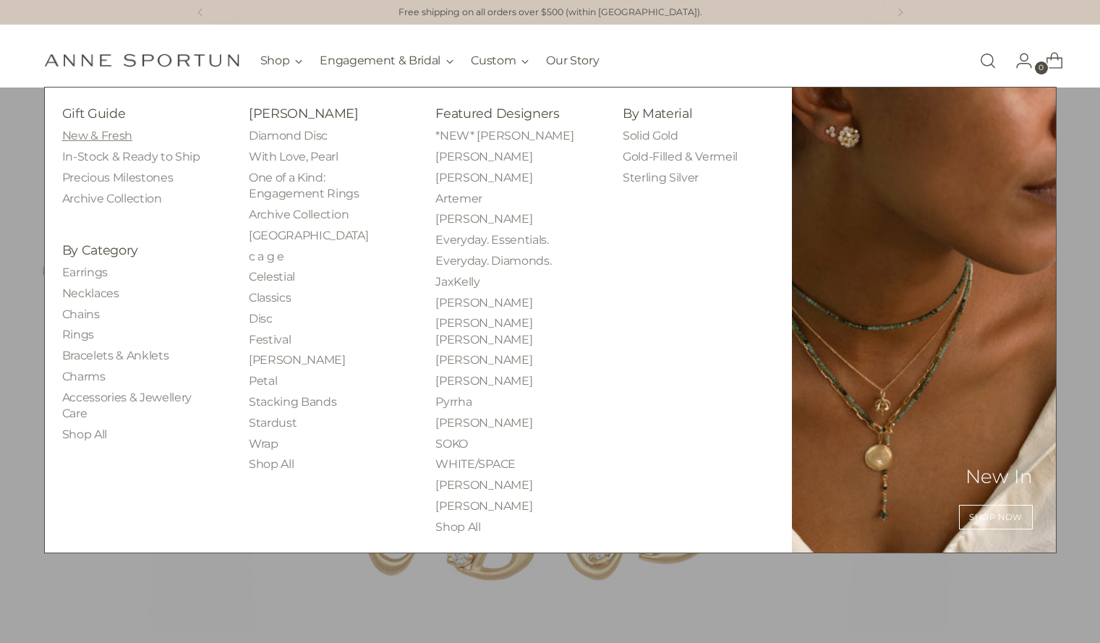
click at [115, 139] on link "New & Fresh" at bounding box center [97, 136] width 70 height 14
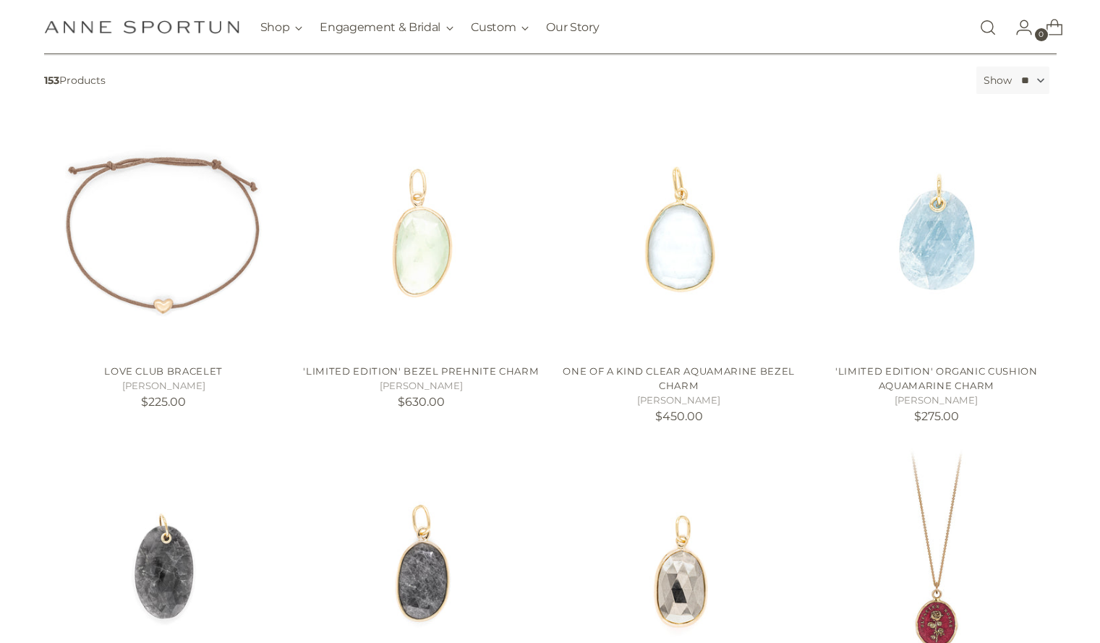
scroll to position [239, 0]
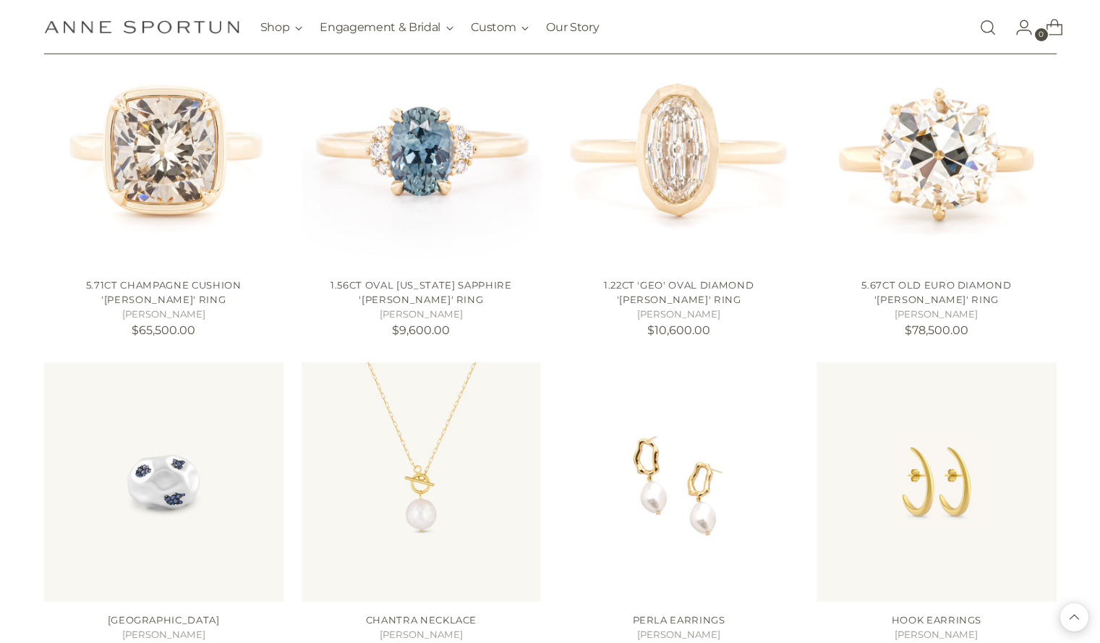
scroll to position [4000, 0]
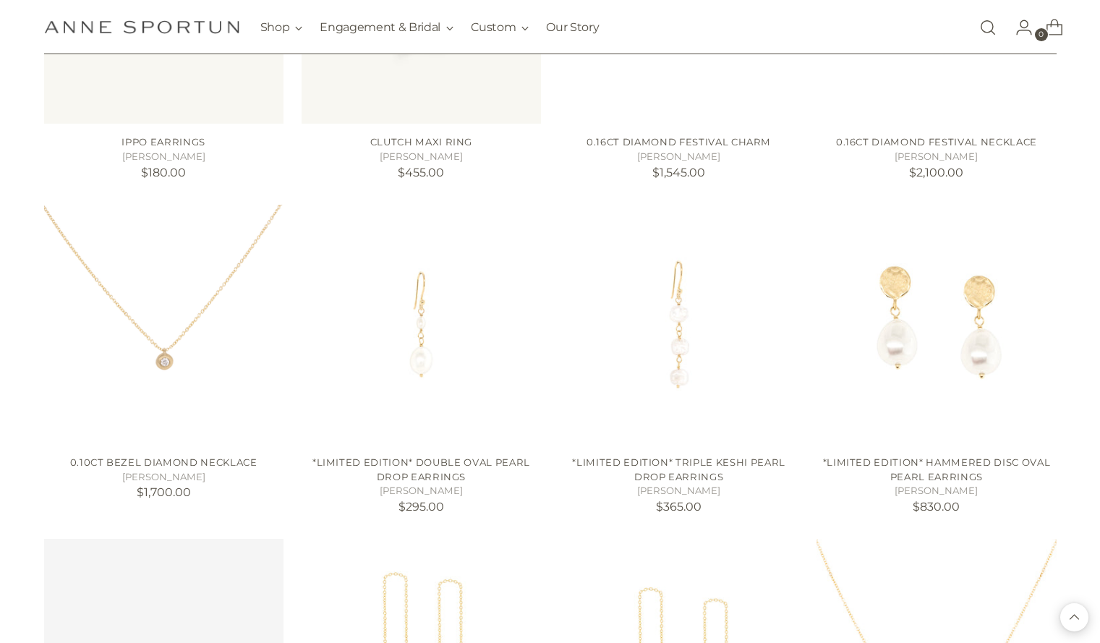
scroll to position [5119, 0]
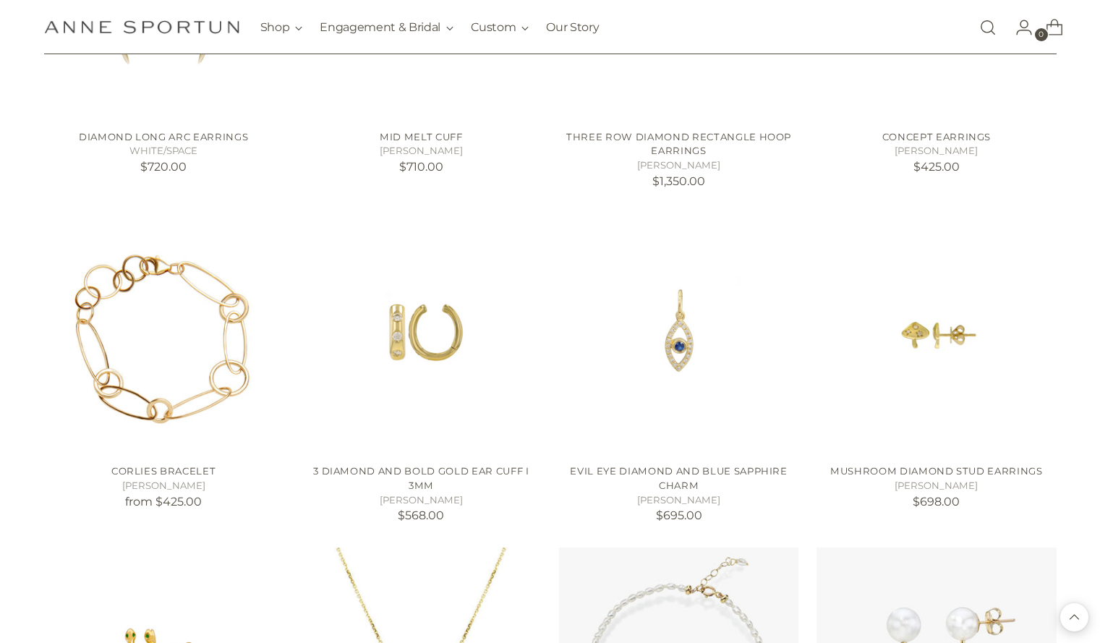
scroll to position [7449, 0]
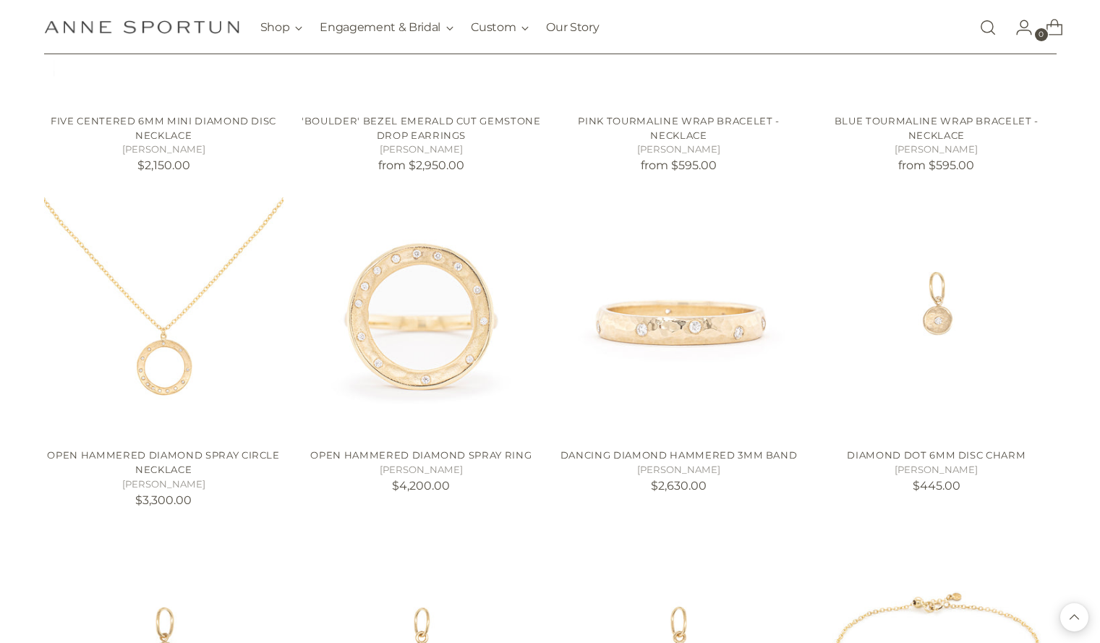
scroll to position [10463, 0]
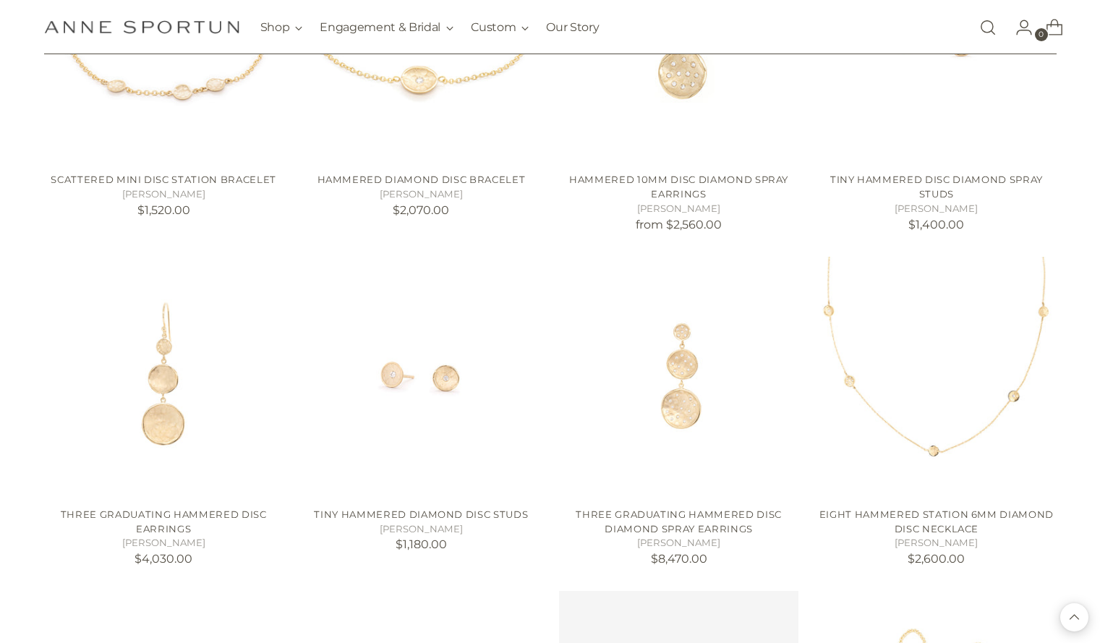
scroll to position [11404, 0]
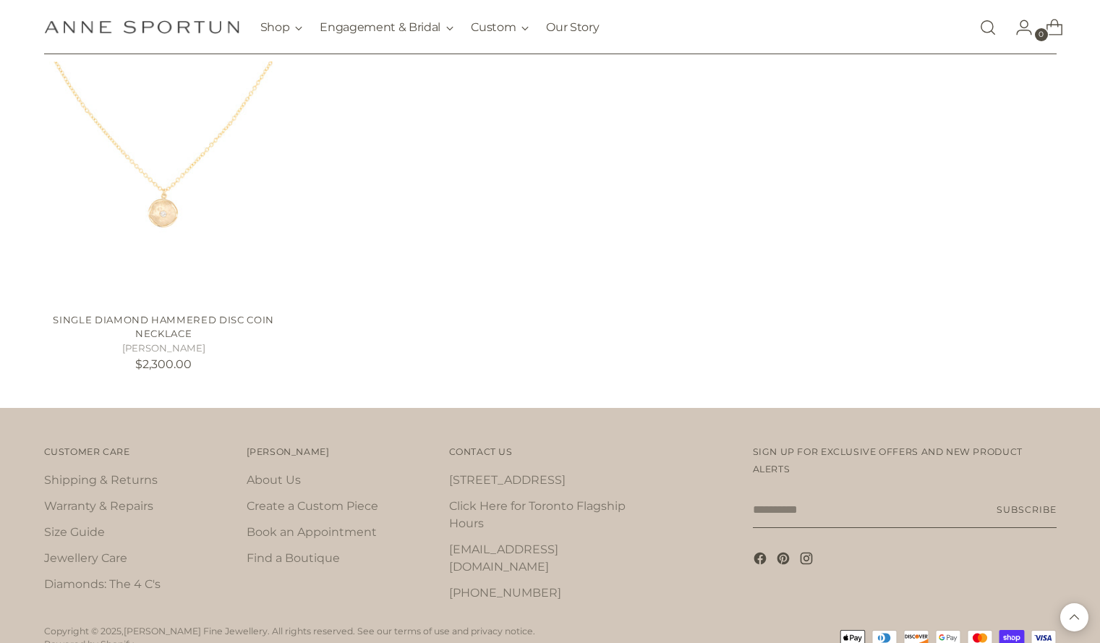
scroll to position [12967, 0]
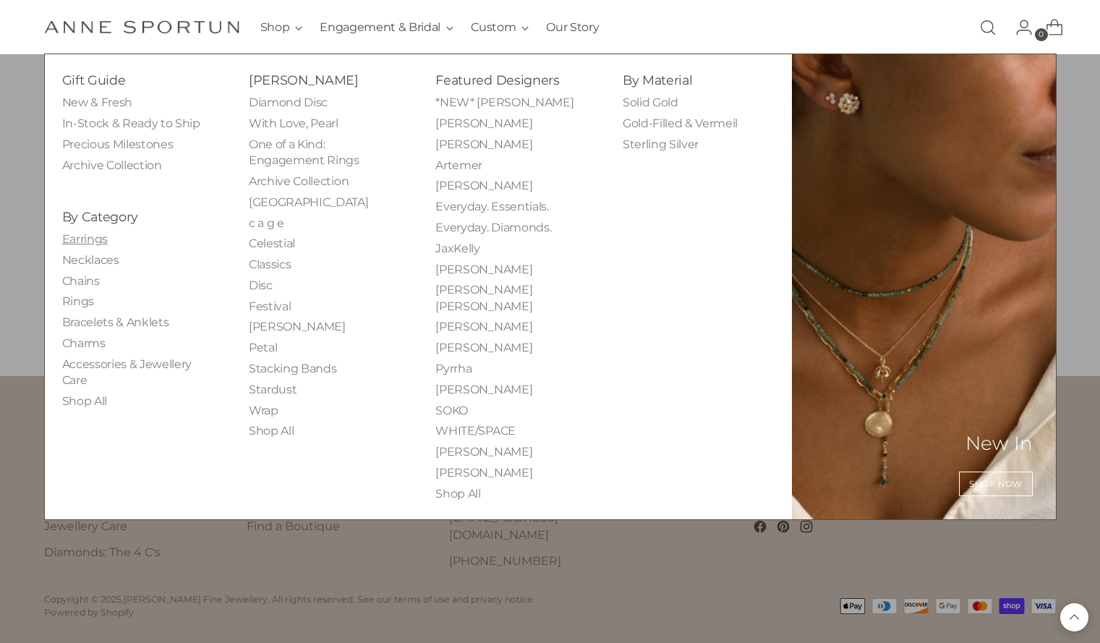
click at [95, 240] on link "Earrings" at bounding box center [85, 239] width 46 height 14
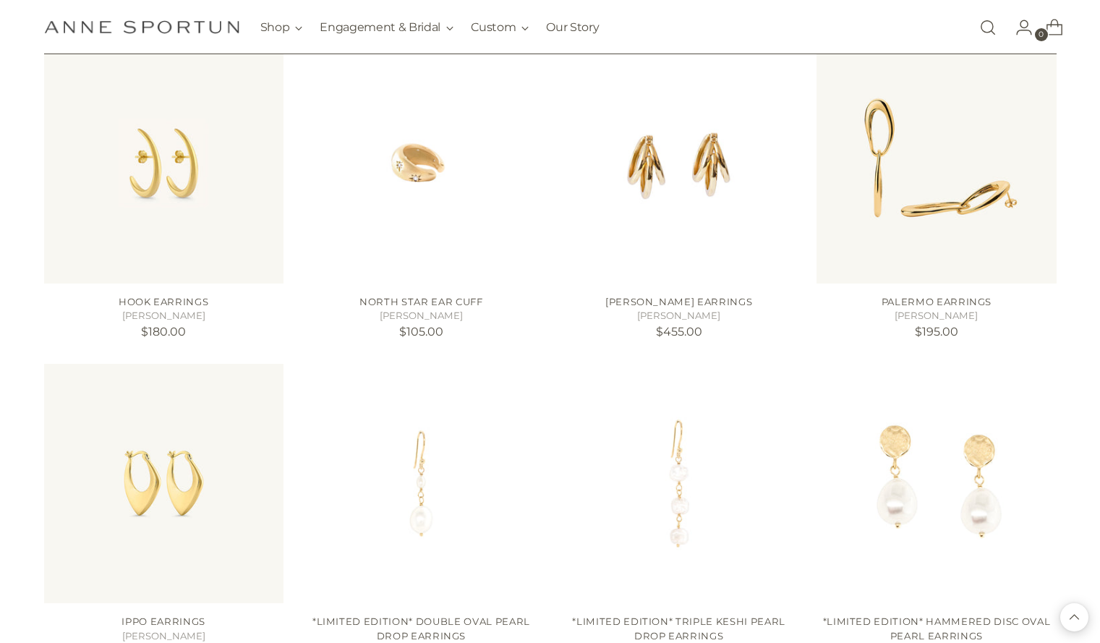
scroll to position [1312, 0]
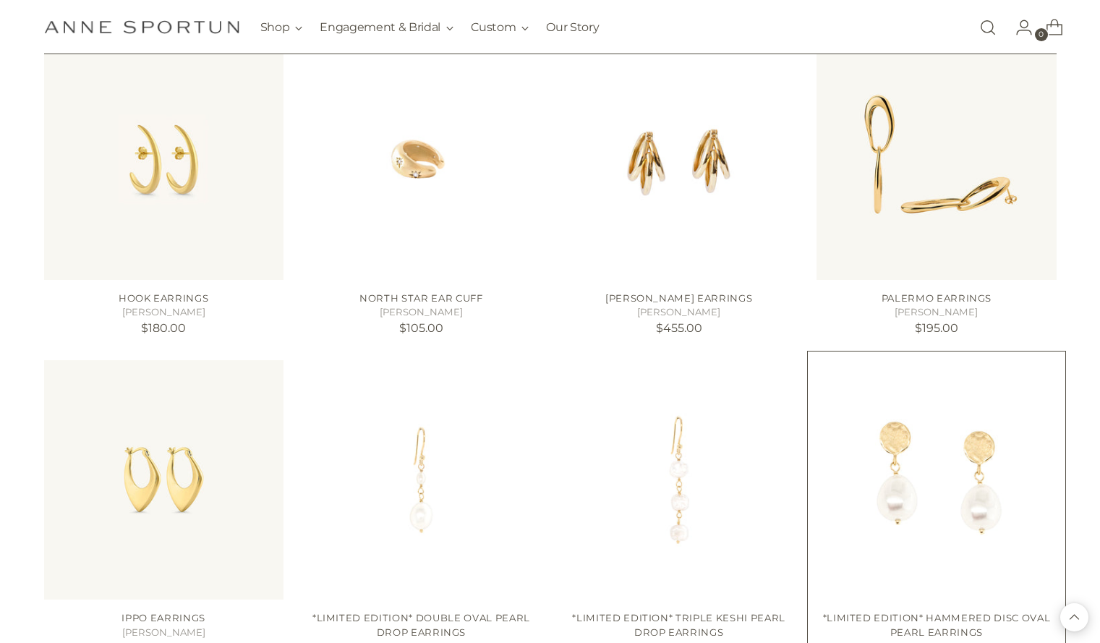
click at [0, 0] on img "*Limited Edition* Hammered Disc Oval Pearl Earrings" at bounding box center [0, 0] width 0 height 0
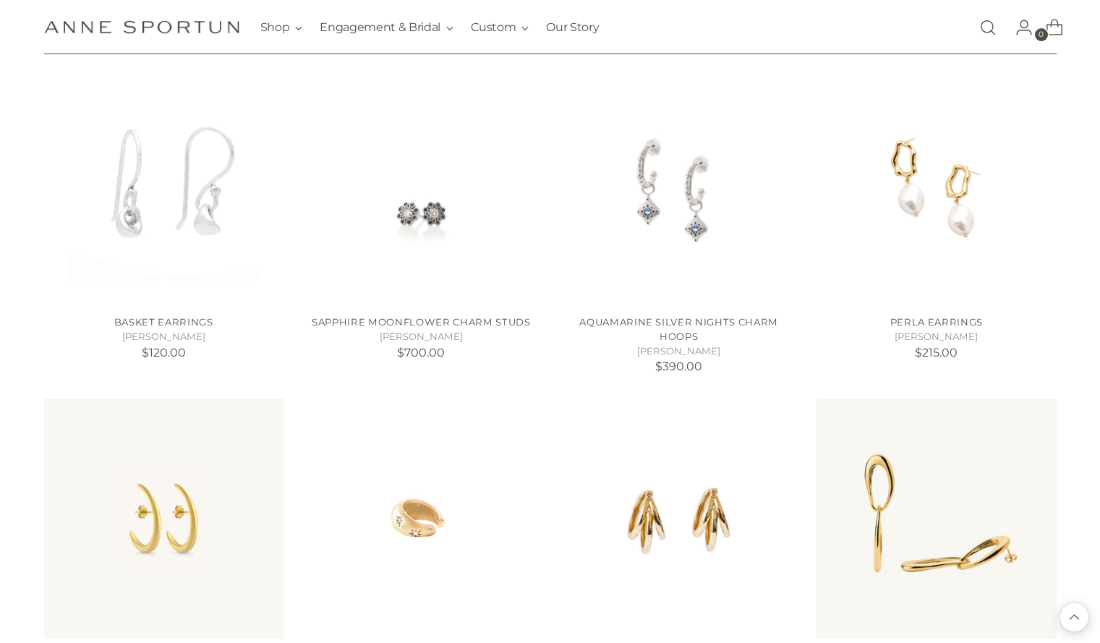
scroll to position [952, 0]
drag, startPoint x: 921, startPoint y: 286, endPoint x: 914, endPoint y: 181, distance: 104.4
click at [914, 181] on img "PERLA EARRINGS" at bounding box center [935, 184] width 239 height 239
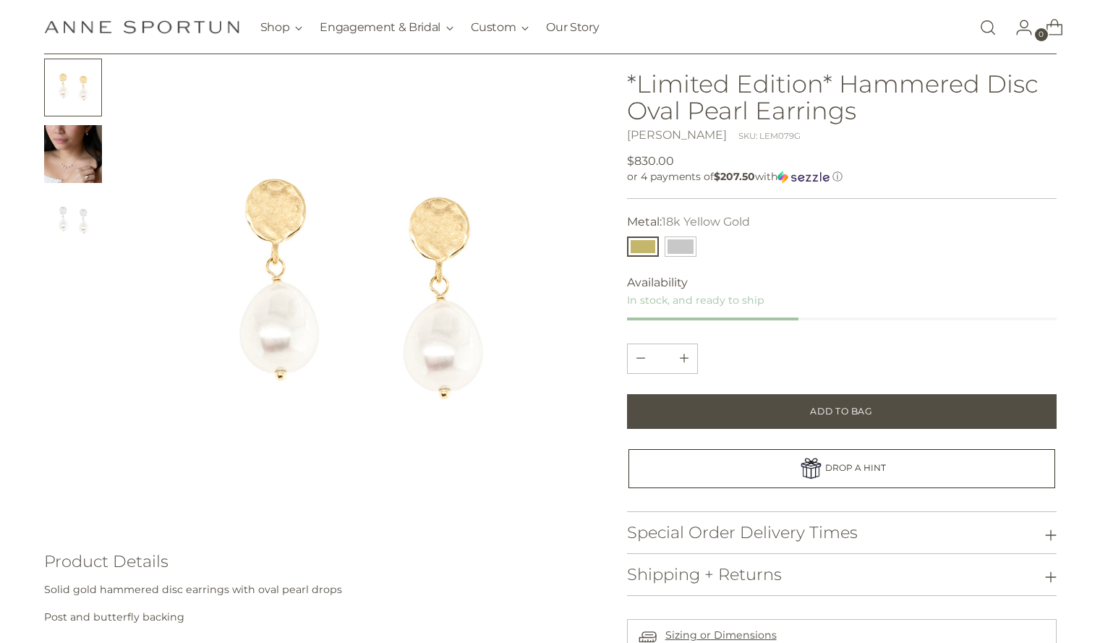
scroll to position [80, 0]
